Goal: Check status: Check status

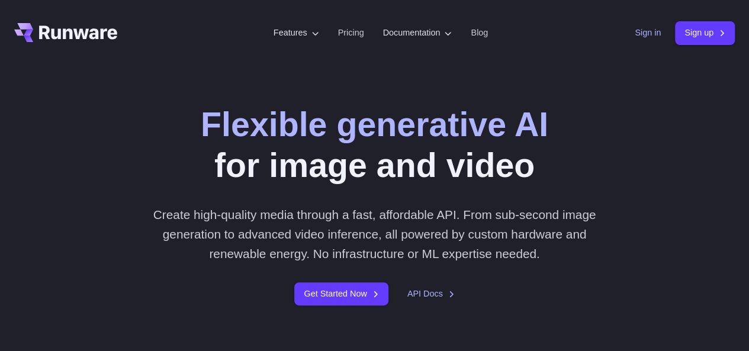
click at [645, 34] on link "Sign in" at bounding box center [647, 33] width 26 height 14
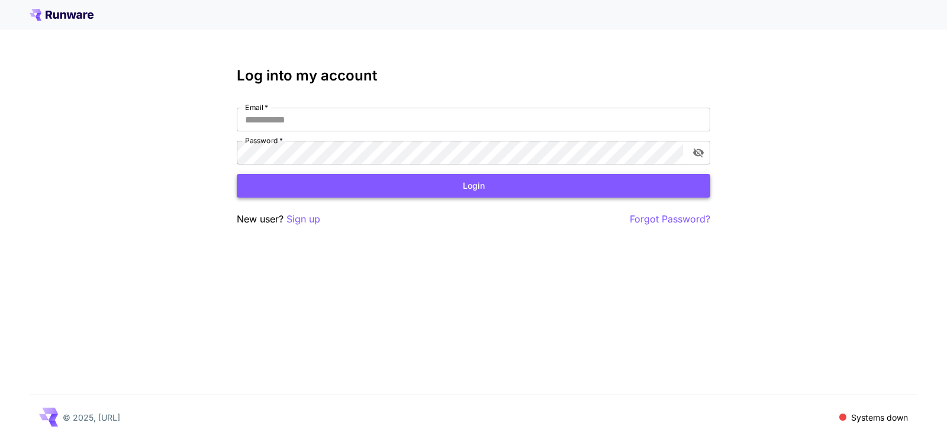
type input "**********"
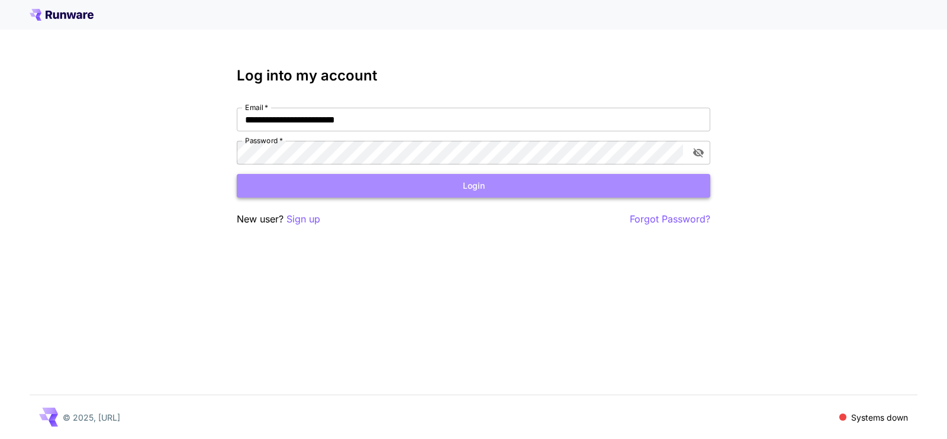
click at [444, 185] on button "Login" at bounding box center [473, 186] width 473 height 24
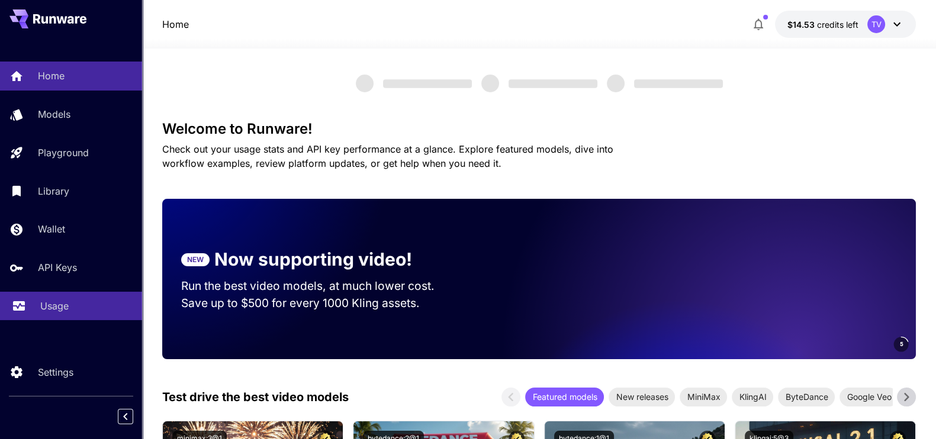
click at [56, 304] on p "Usage" at bounding box center [54, 306] width 28 height 14
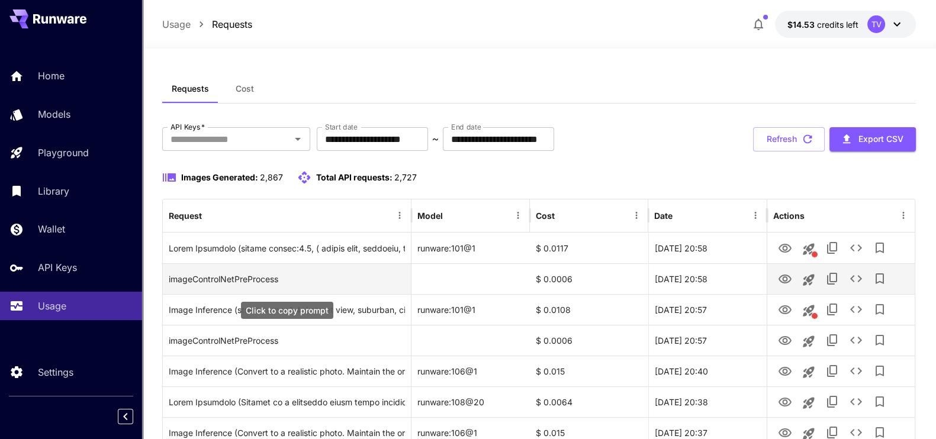
scroll to position [73, 0]
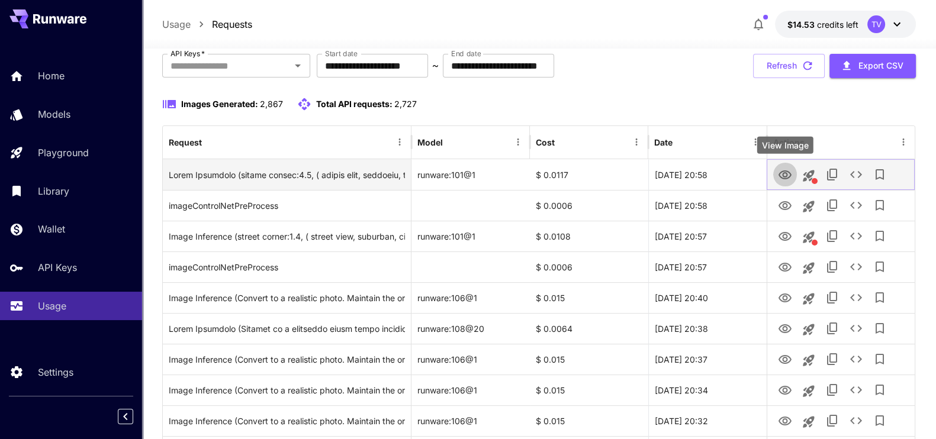
click at [781, 170] on icon "View Image" at bounding box center [785, 175] width 14 height 14
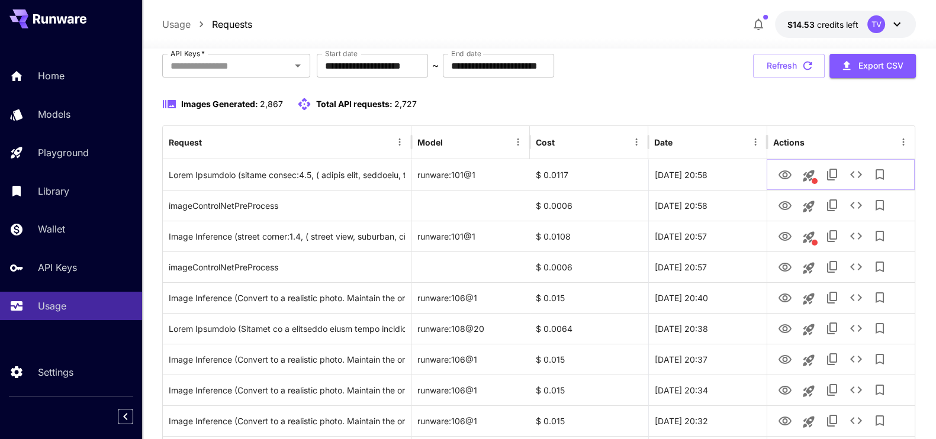
scroll to position [222, 0]
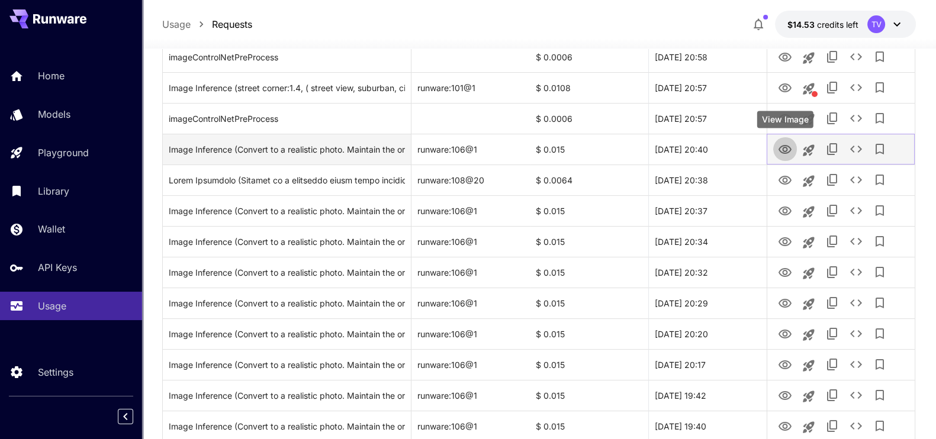
click at [781, 145] on icon "View Image" at bounding box center [785, 150] width 14 height 14
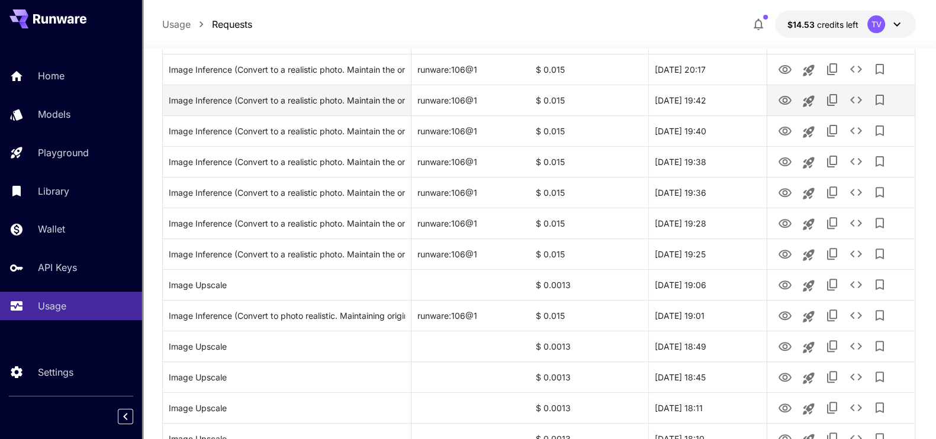
scroll to position [591, 0]
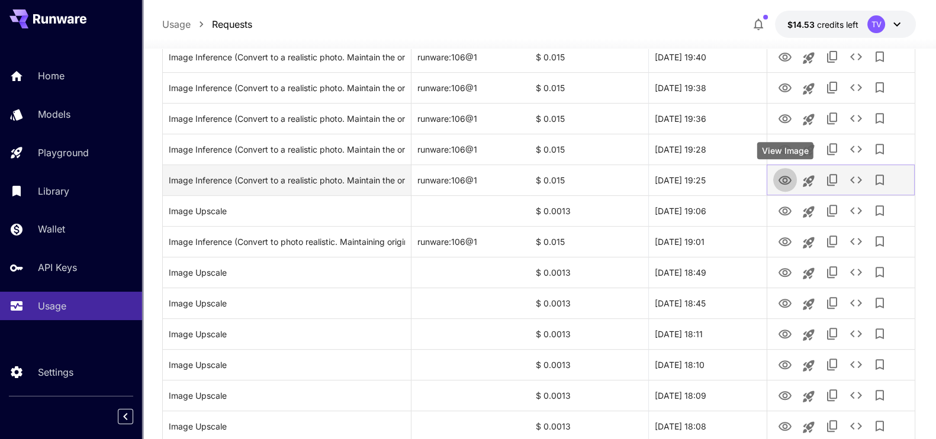
click at [788, 175] on icon "View Image" at bounding box center [785, 180] width 14 height 14
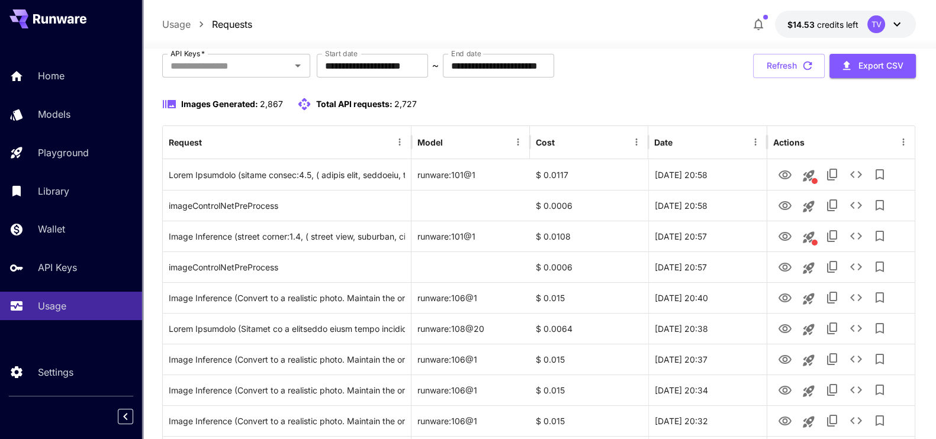
scroll to position [0, 0]
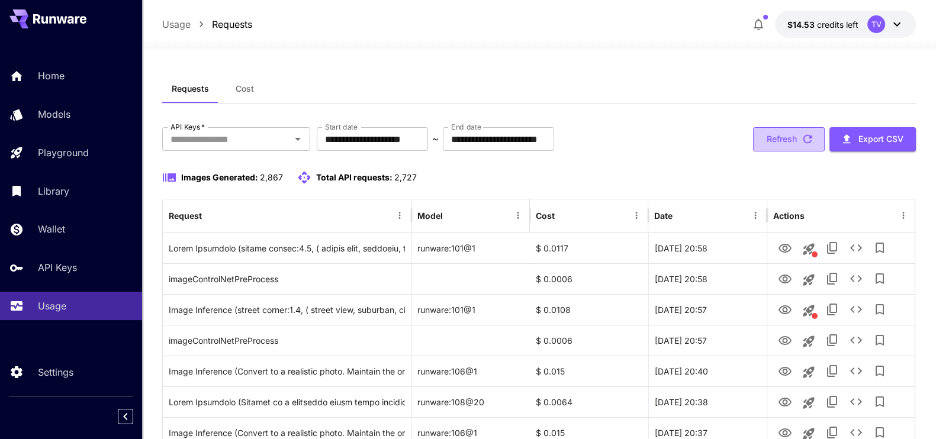
click at [790, 137] on button "Refresh" at bounding box center [789, 139] width 72 height 24
